Goal: Information Seeking & Learning: Compare options

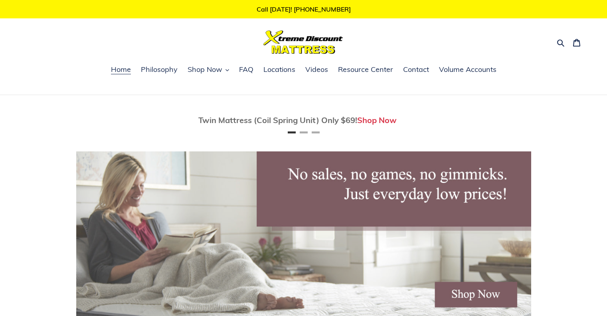
scroll to position [359, 0]
